Goal: Information Seeking & Learning: Understand process/instructions

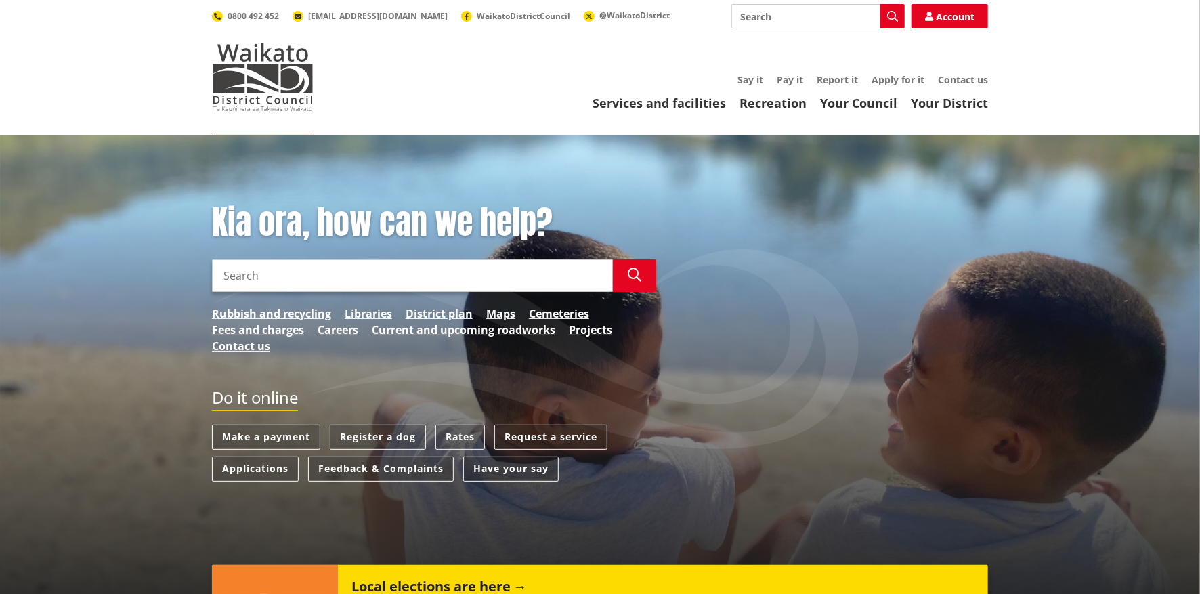
drag, startPoint x: 0, startPoint y: 0, endPoint x: 362, endPoint y: 261, distance: 446.2
click at [362, 261] on input "Search" at bounding box center [412, 275] width 401 height 33
click at [269, 89] on img at bounding box center [263, 77] width 102 height 68
click at [442, 313] on link "District plan" at bounding box center [439, 313] width 67 height 16
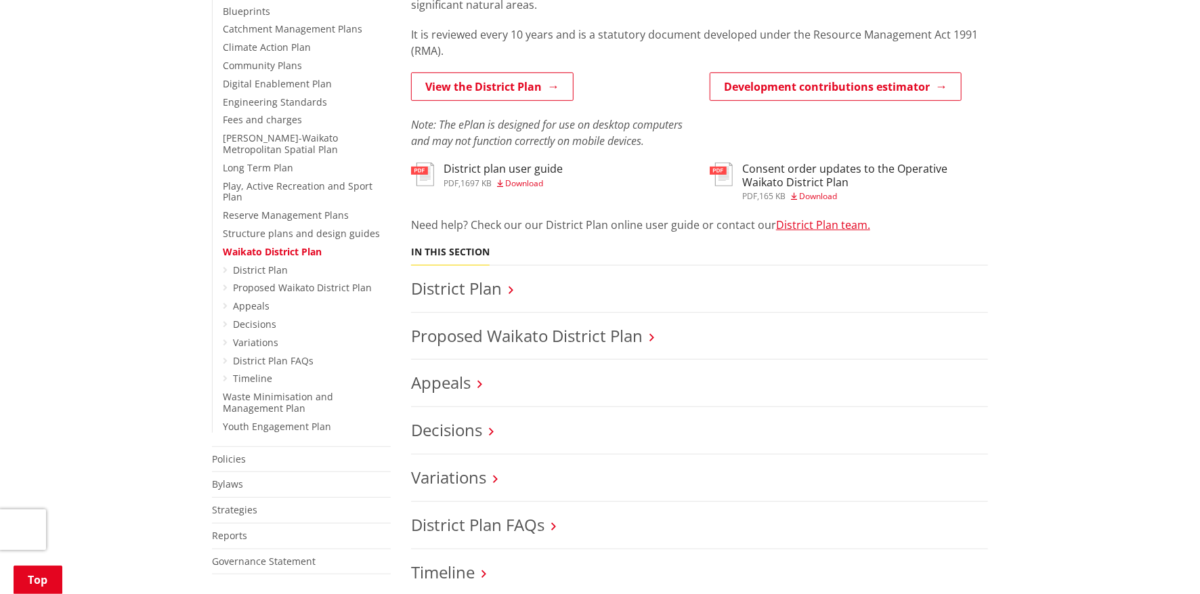
scroll to position [356, 0]
click at [486, 89] on link "View the District Plan" at bounding box center [492, 86] width 163 height 28
